Goal: Transaction & Acquisition: Purchase product/service

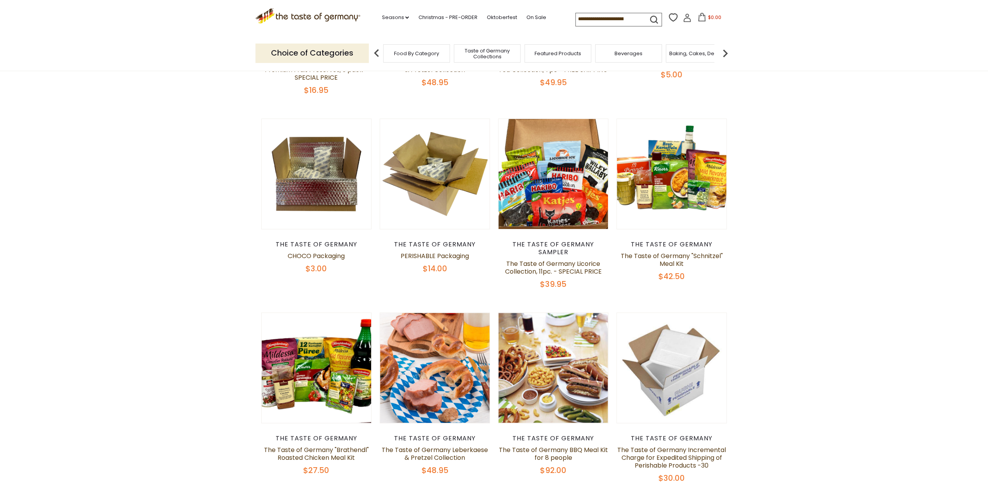
scroll to position [233, 0]
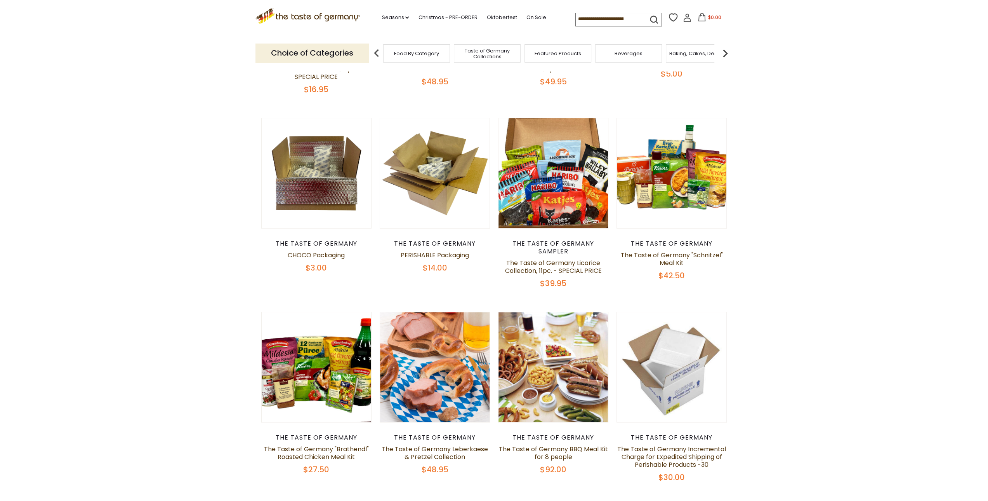
click at [308, 10] on icon ".st0{fill:#EDD300;} .st1{fill:#D33E21;}" at bounding box center [308, 16] width 105 height 16
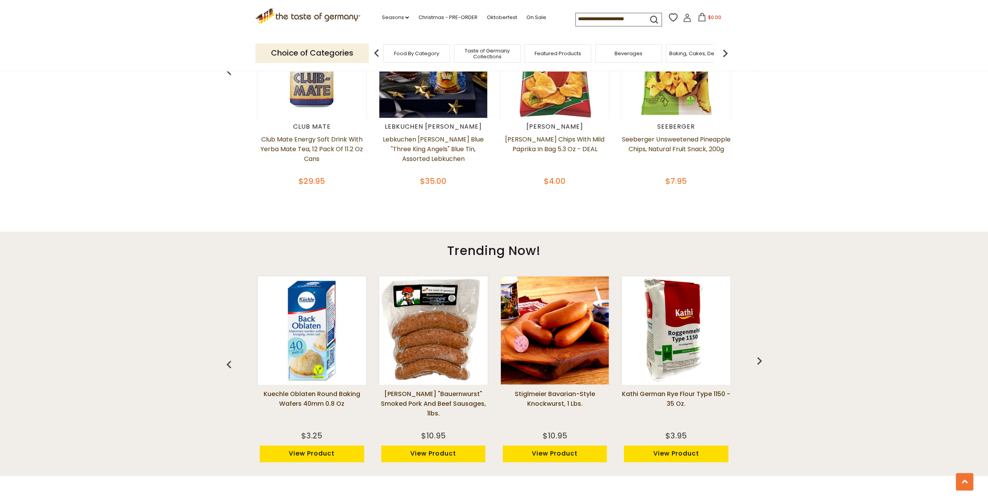
scroll to position [505, 0]
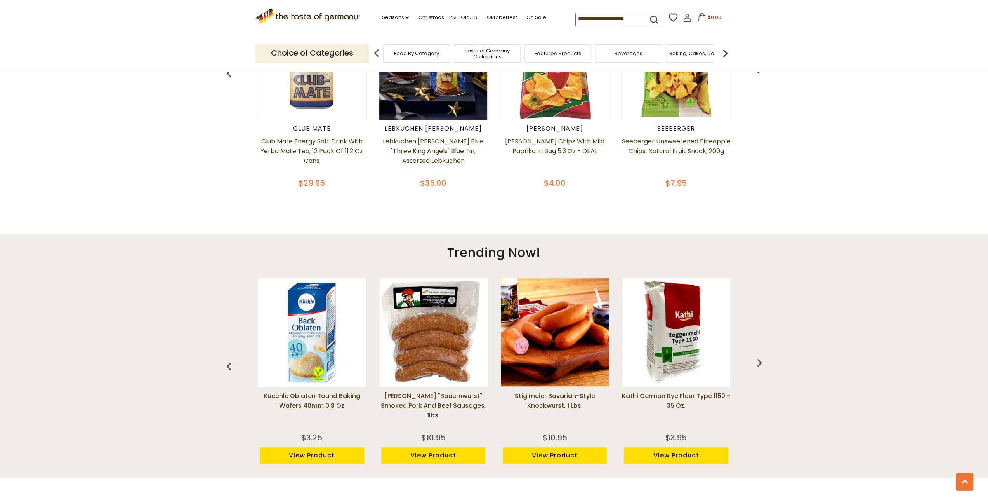
click at [428, 52] on span "Food By Category" at bounding box center [416, 53] width 45 height 6
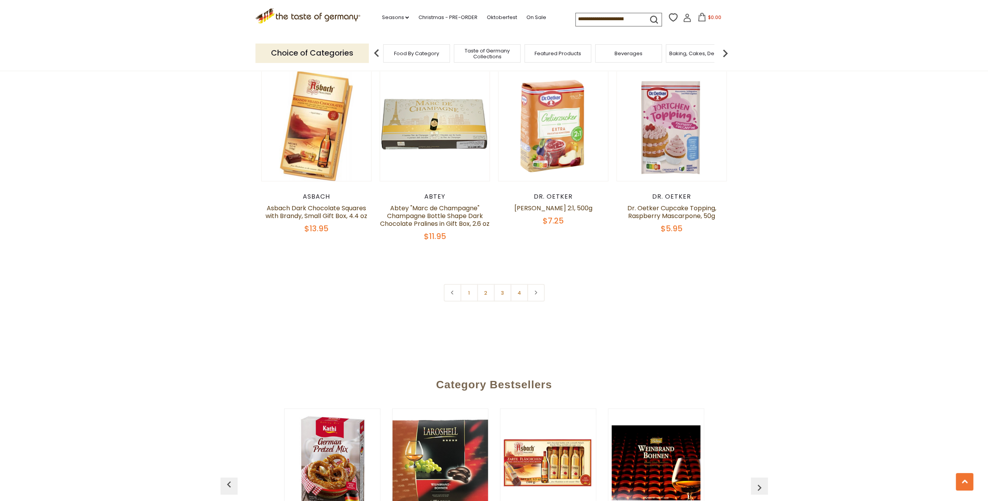
scroll to position [1631, 0]
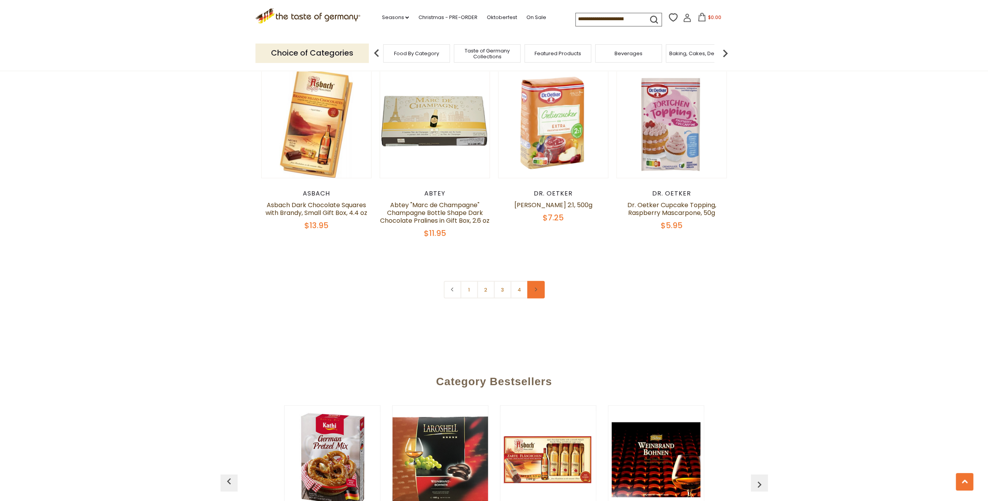
click at [539, 281] on link at bounding box center [535, 289] width 17 height 17
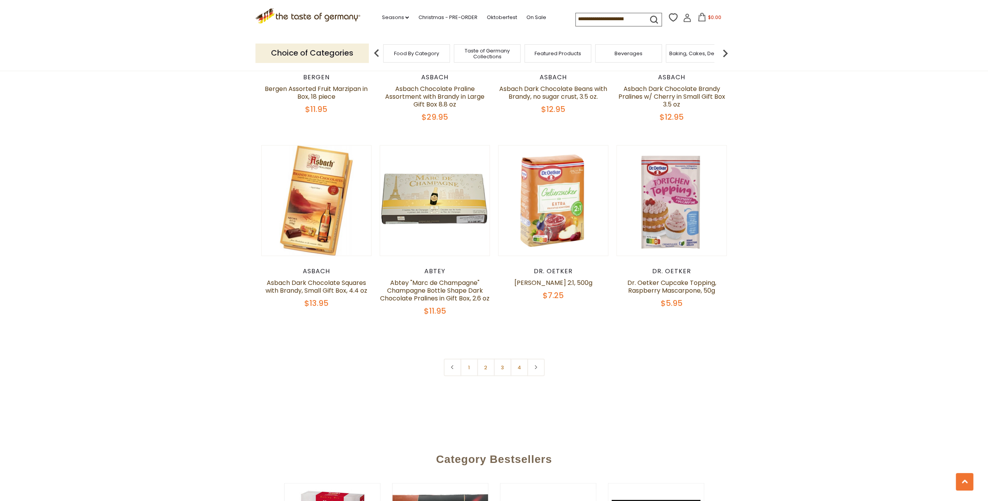
scroll to position [1631, 0]
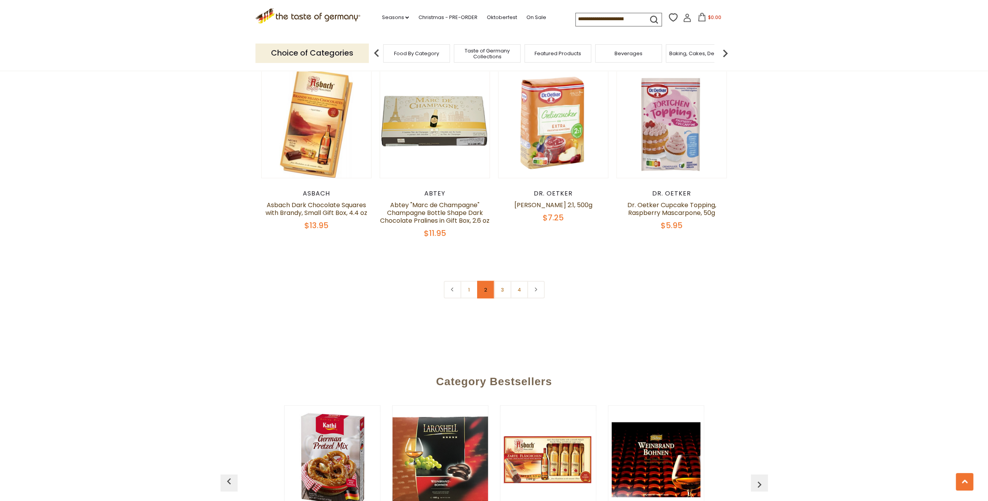
click at [487, 281] on link "2" at bounding box center [485, 289] width 17 height 17
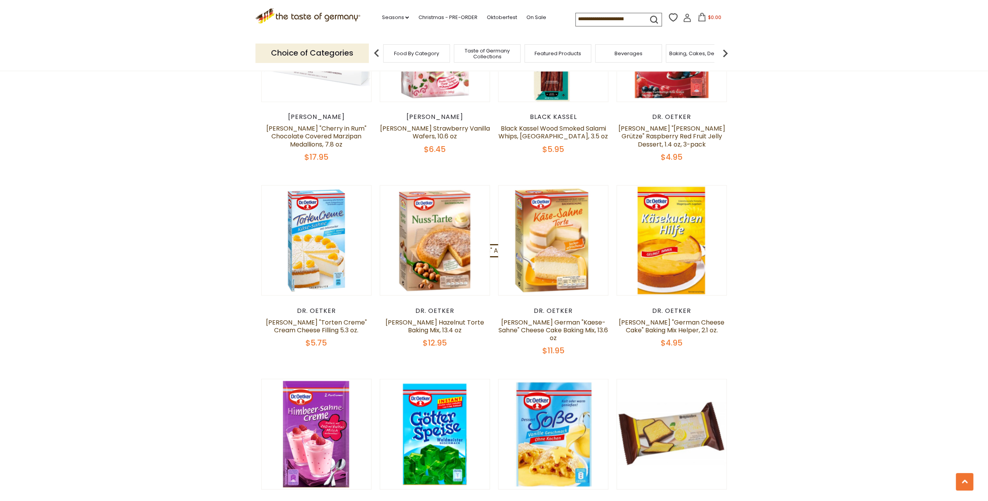
scroll to position [1442, 0]
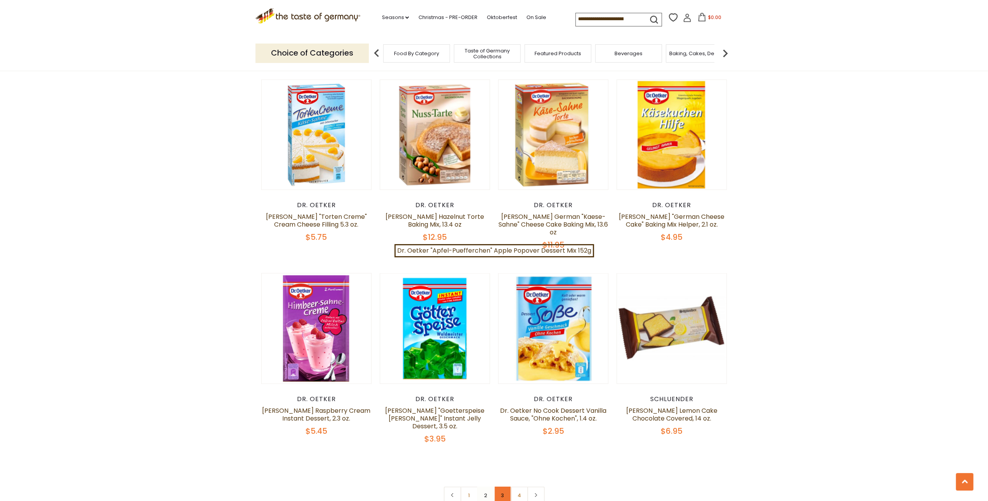
click at [503, 486] on link "3" at bounding box center [502, 494] width 17 height 17
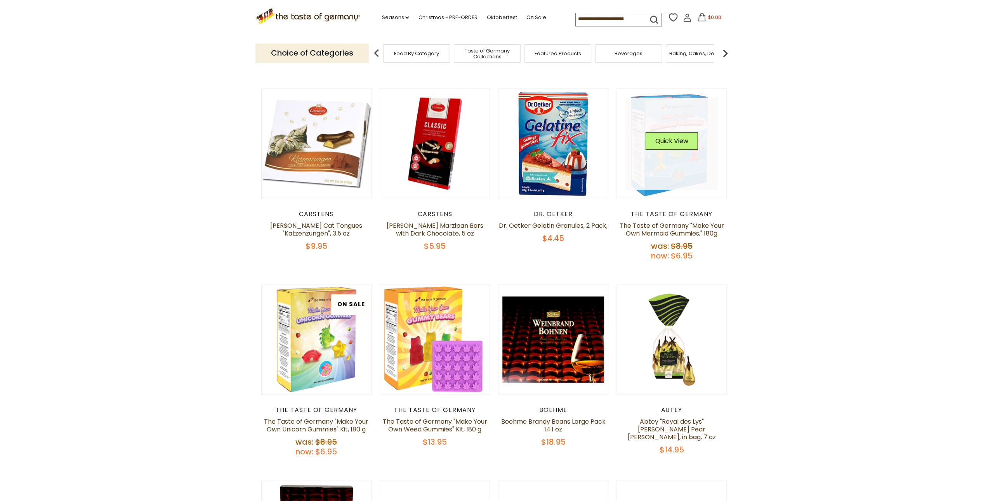
scroll to position [121, 0]
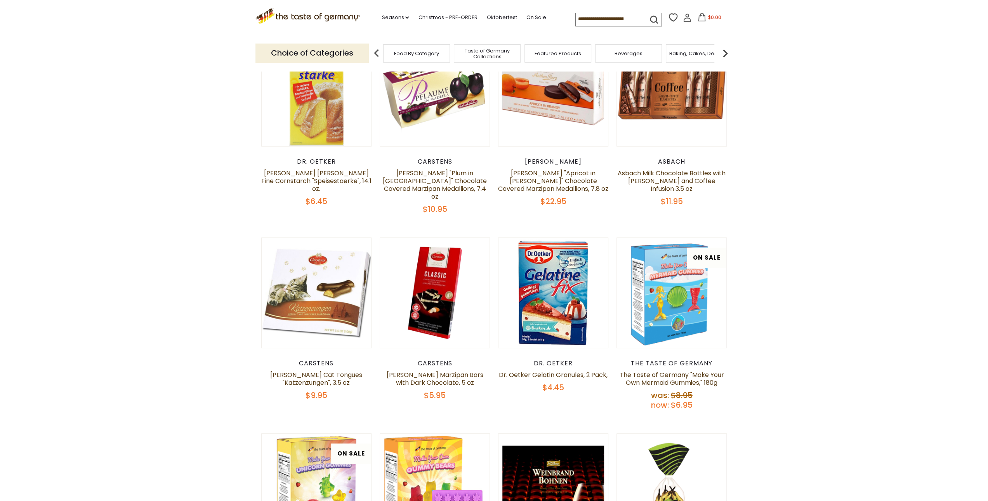
click at [413, 57] on div "Food By Category" at bounding box center [416, 53] width 67 height 18
click at [412, 51] on span "Food By Category" at bounding box center [416, 53] width 45 height 6
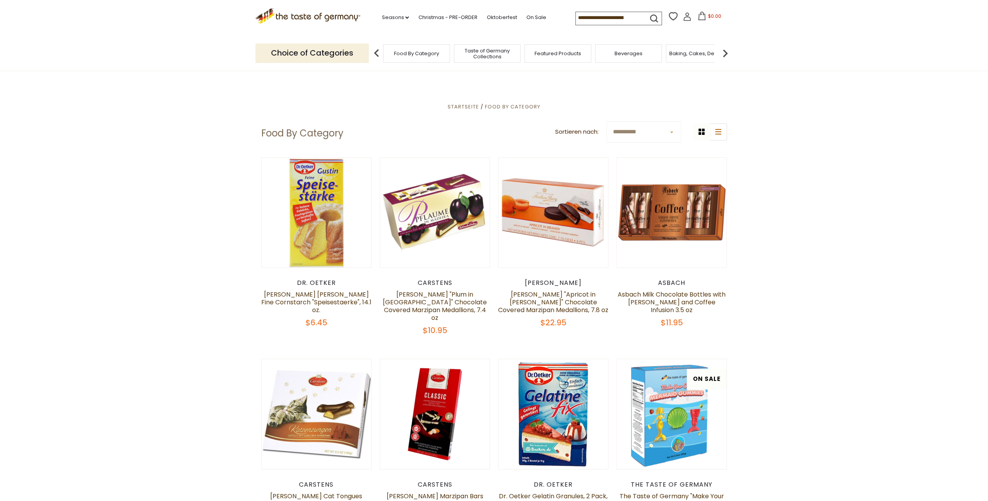
click at [374, 56] on img at bounding box center [377, 53] width 16 height 16
click at [330, 18] on icon at bounding box center [307, 14] width 105 height 13
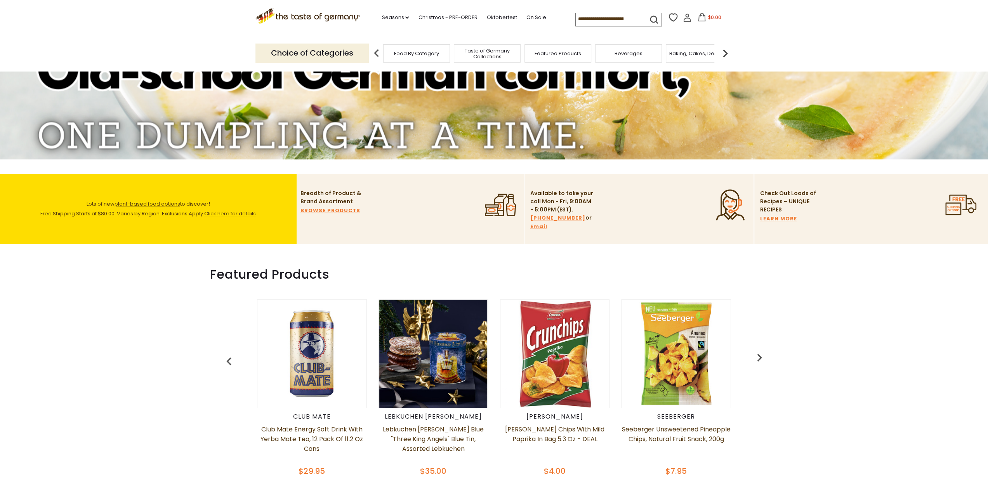
scroll to position [194, 0]
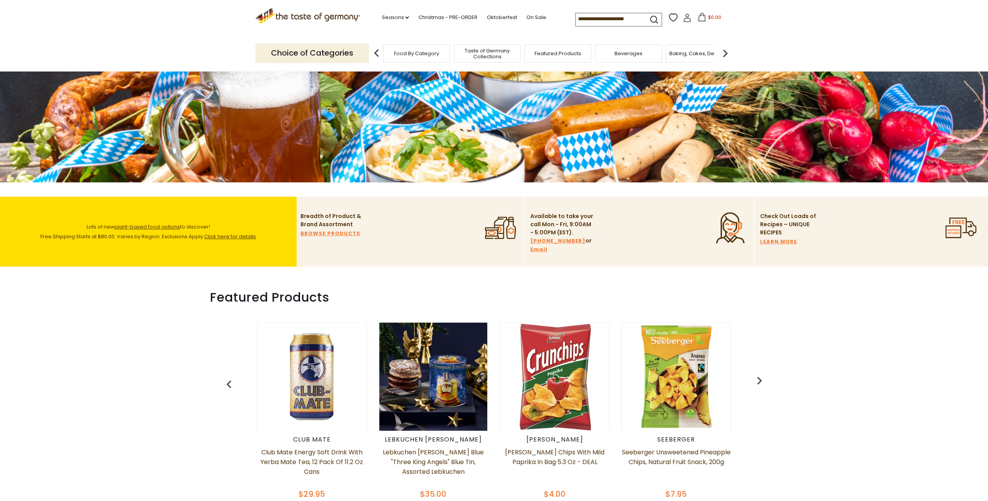
click at [623, 17] on input at bounding box center [609, 18] width 66 height 11
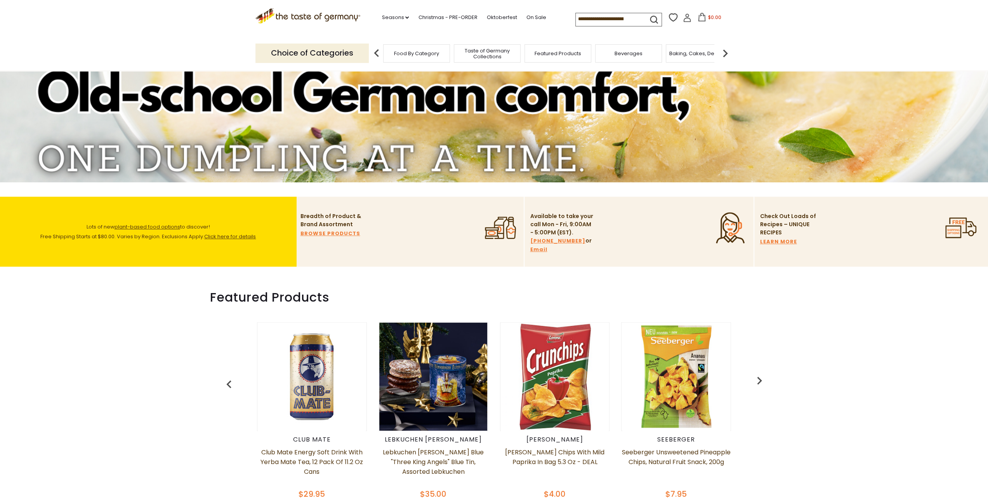
click at [581, 22] on input at bounding box center [609, 18] width 66 height 11
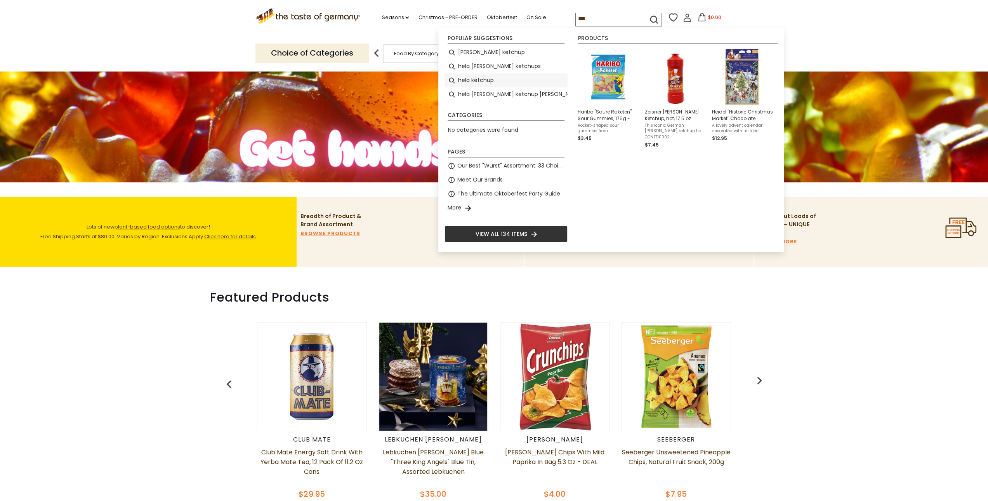
click at [475, 82] on li "hela ketchup" at bounding box center [506, 80] width 123 height 14
type input "**********"
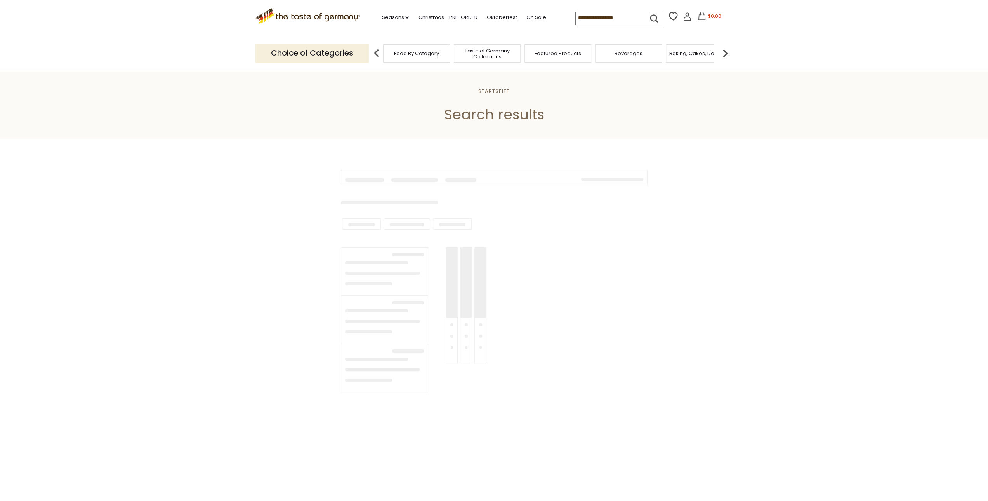
type input "**********"
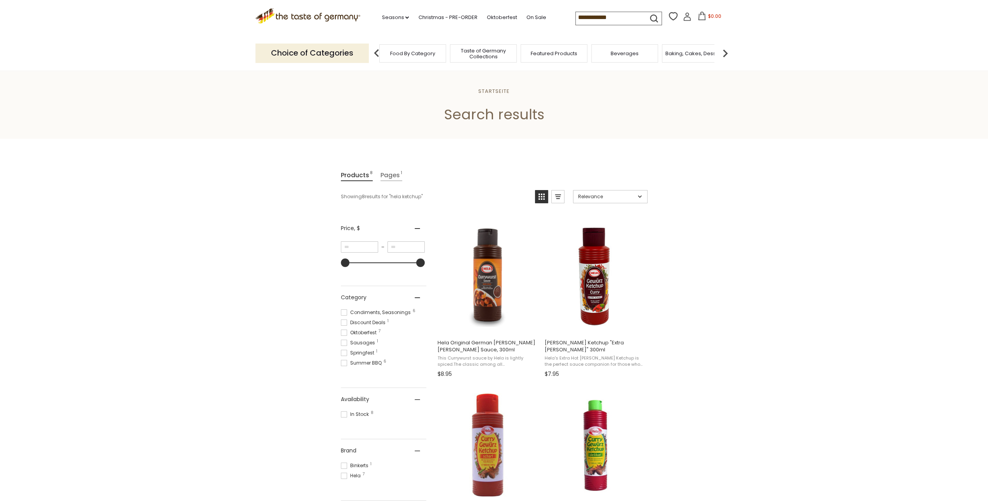
click at [569, 55] on span "Featured Products" at bounding box center [554, 53] width 47 height 6
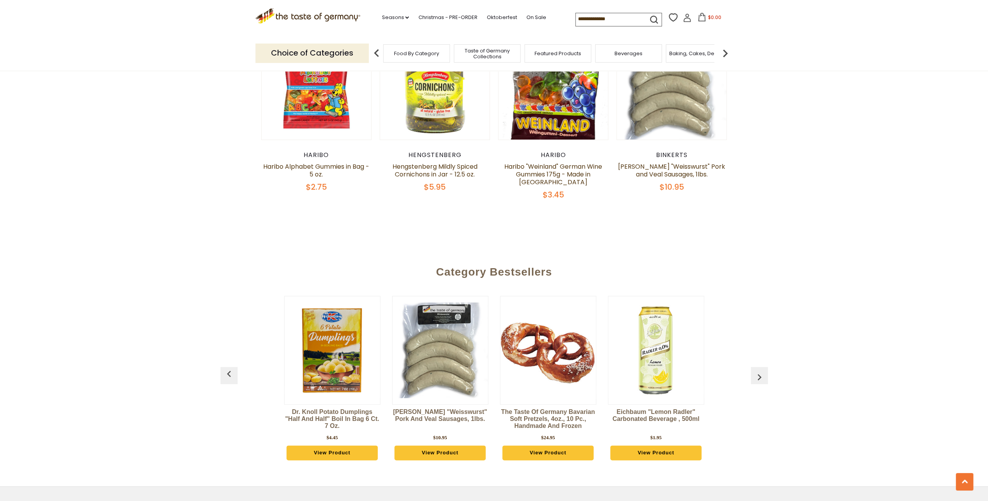
scroll to position [738, 0]
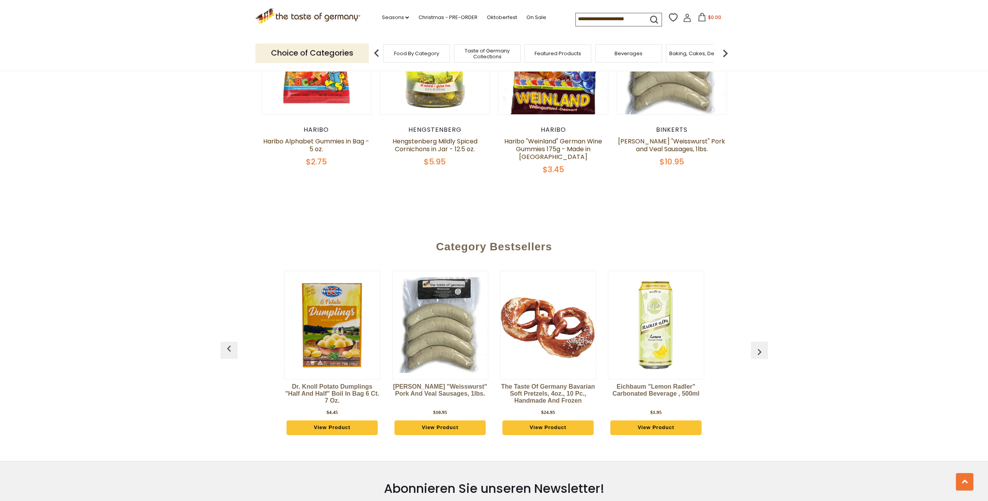
click at [583, 22] on input at bounding box center [609, 18] width 66 height 11
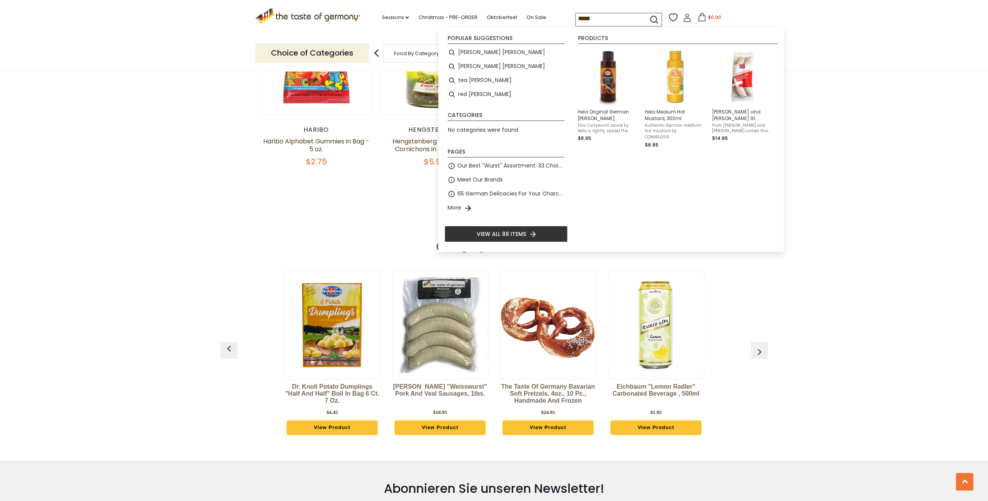
type input "*****"
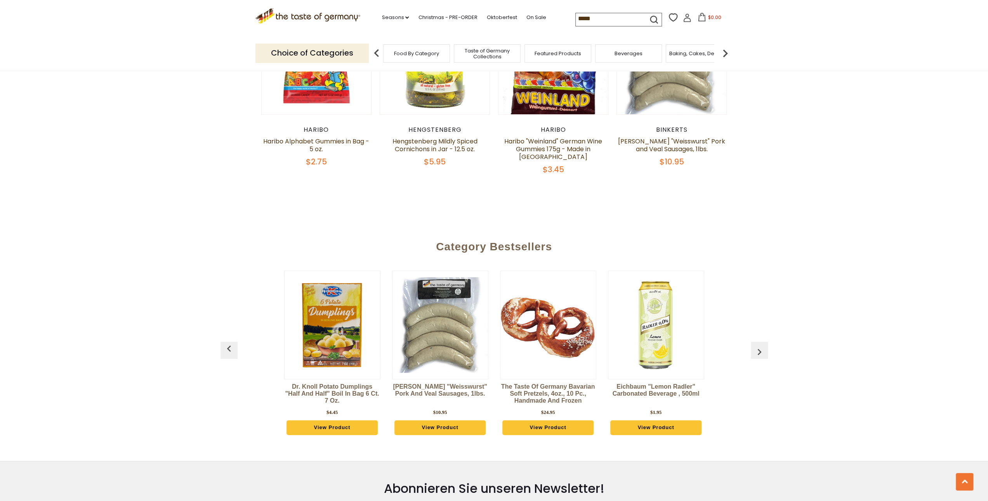
click at [656, 18] on icon "submit" at bounding box center [654, 19] width 7 height 7
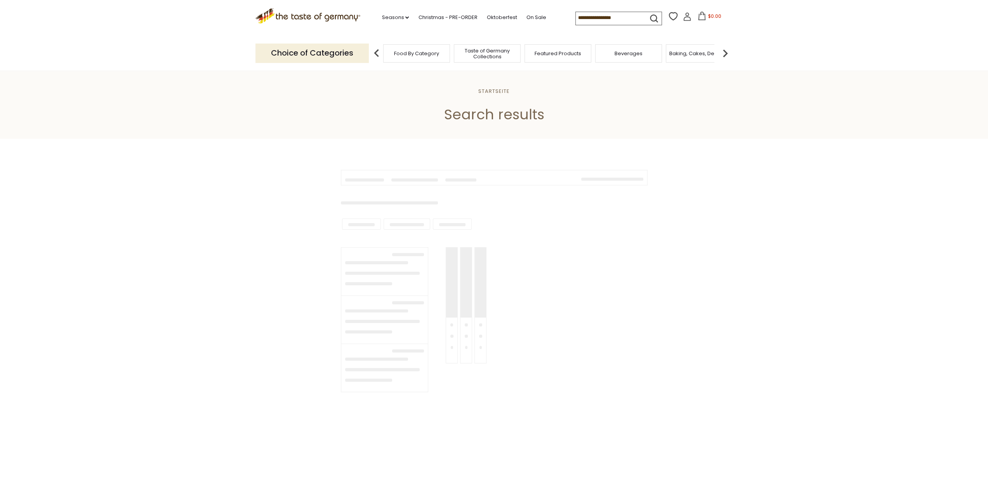
type input "*****"
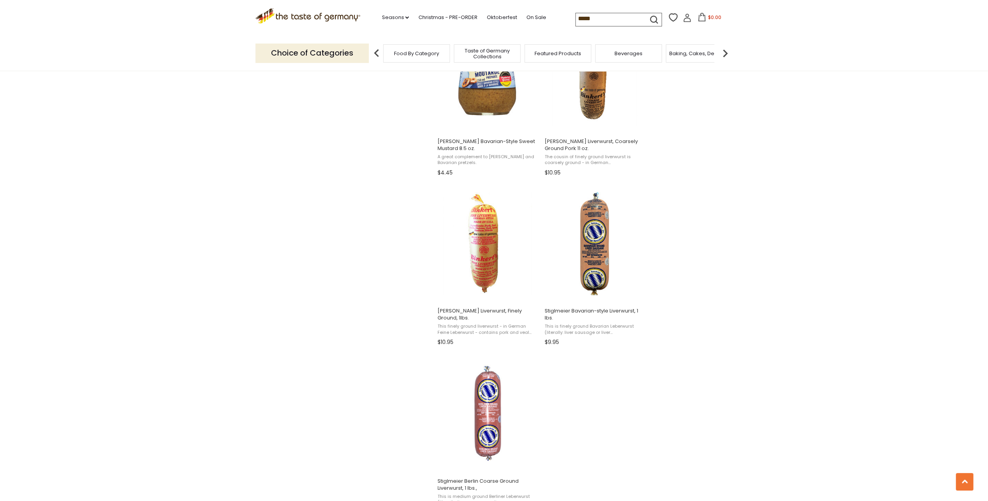
scroll to position [1204, 0]
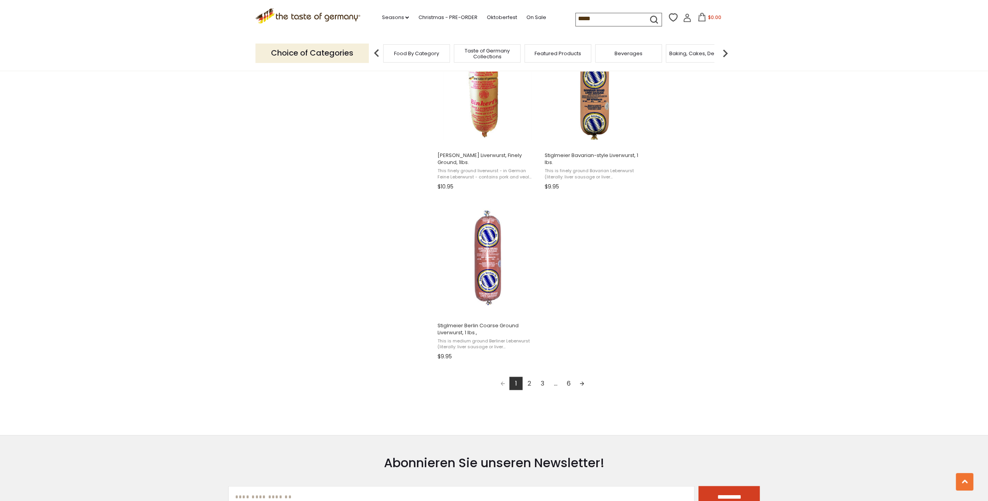
click at [529, 382] on link "2" at bounding box center [529, 382] width 13 height 13
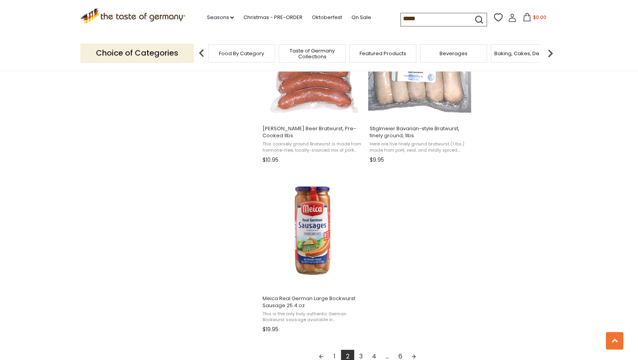
scroll to position [1243, 0]
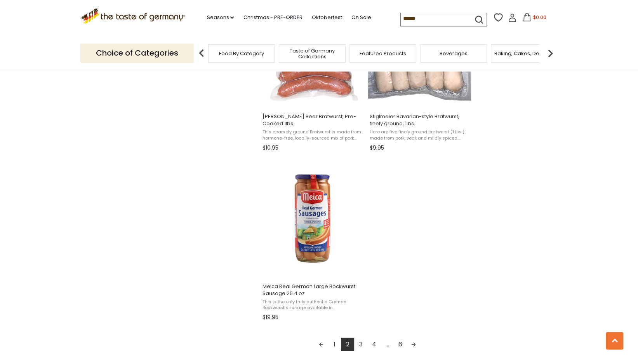
click at [363, 343] on link "3" at bounding box center [360, 344] width 13 height 13
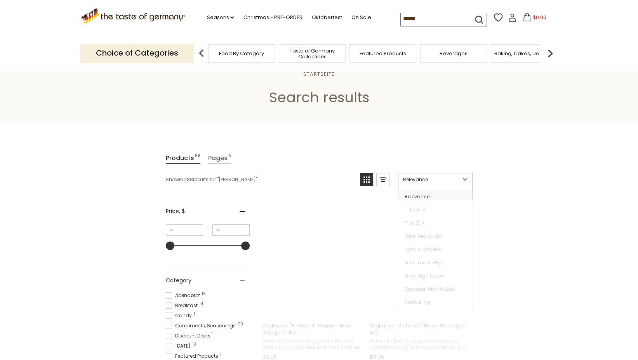
scroll to position [0, 0]
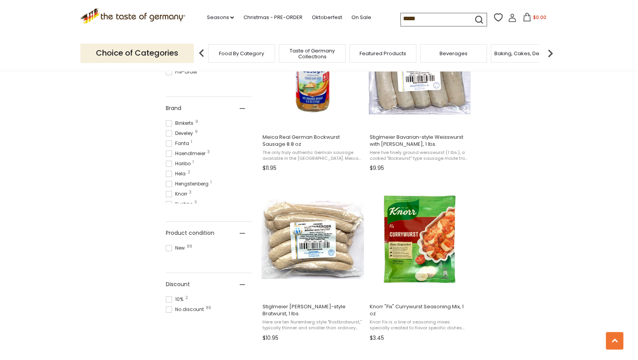
scroll to position [388, 0]
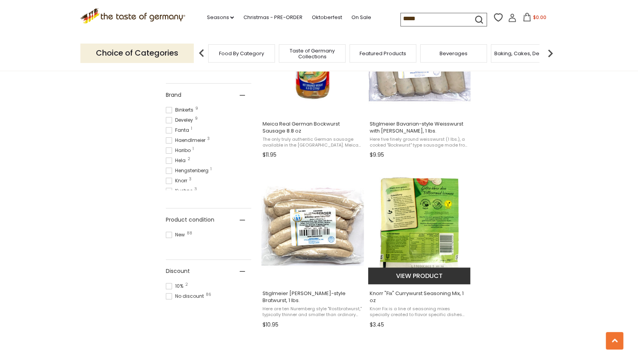
click at [419, 223] on img "Knorr" at bounding box center [419, 225] width 103 height 103
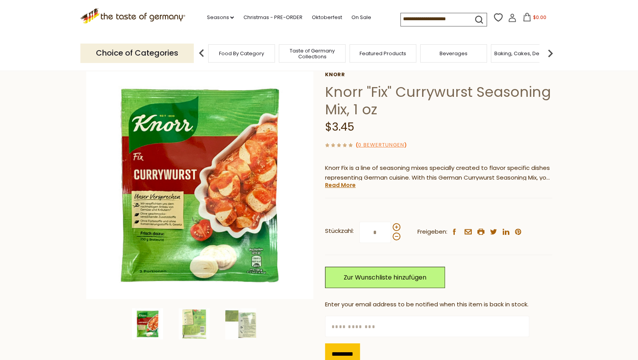
scroll to position [78, 0]
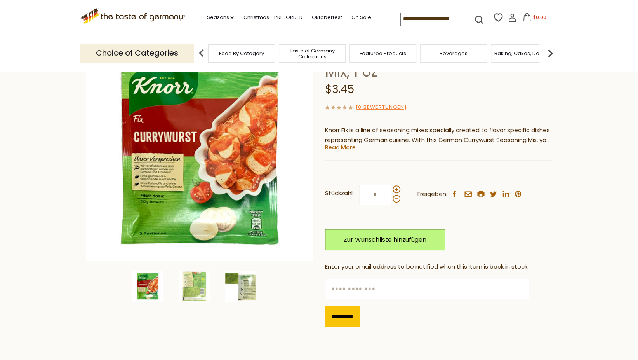
click at [250, 284] on img at bounding box center [240, 285] width 31 height 31
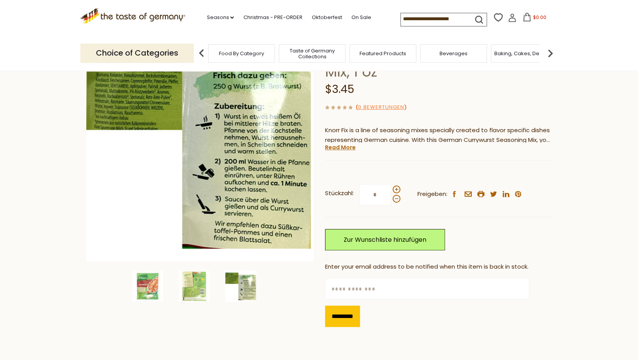
click at [413, 19] on input at bounding box center [434, 18] width 66 height 11
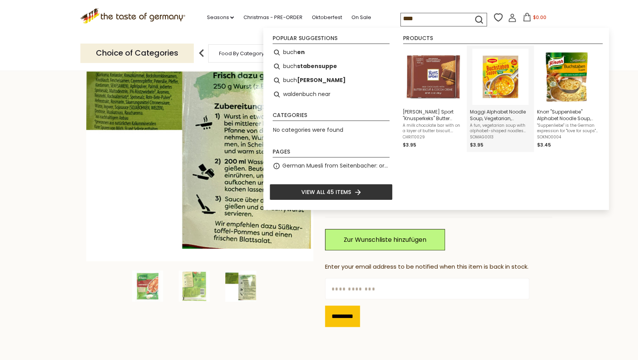
type input "****"
click at [506, 68] on img "Maggi Alphabet Noodle Soup, Vegetarian, German, 3.5 oz." at bounding box center [500, 77] width 56 height 56
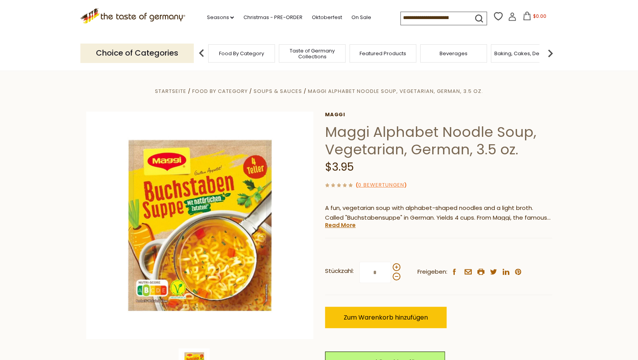
click at [407, 18] on input at bounding box center [434, 17] width 66 height 11
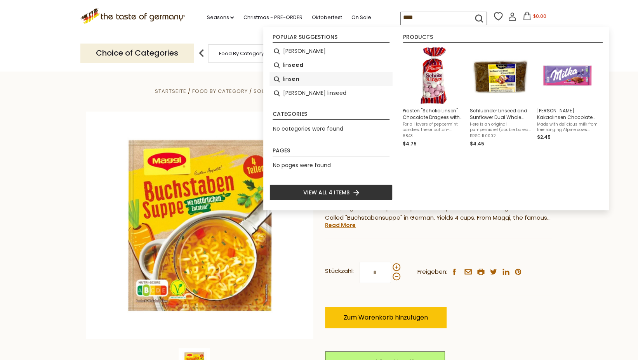
click at [292, 75] on li "lins en" at bounding box center [331, 79] width 123 height 14
type input "******"
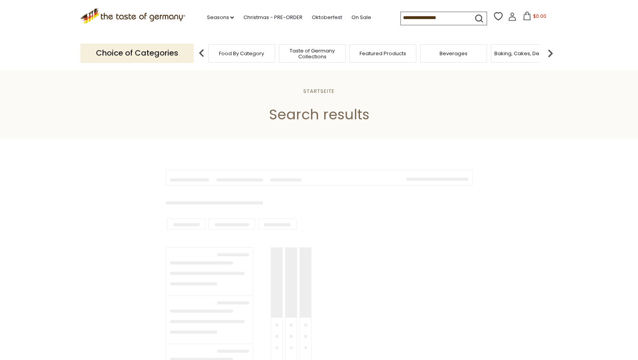
type input "******"
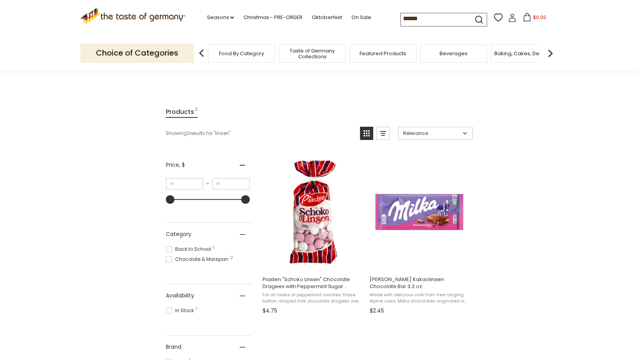
scroll to position [78, 0]
